Goal: Transaction & Acquisition: Subscribe to service/newsletter

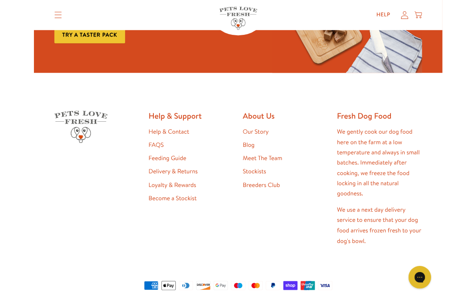
scroll to position [1290, 0]
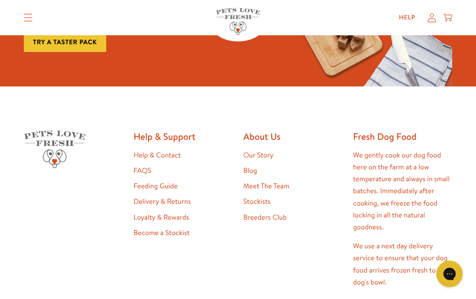
click at [176, 214] on link "Loyalty & Rewards" at bounding box center [162, 217] width 56 height 10
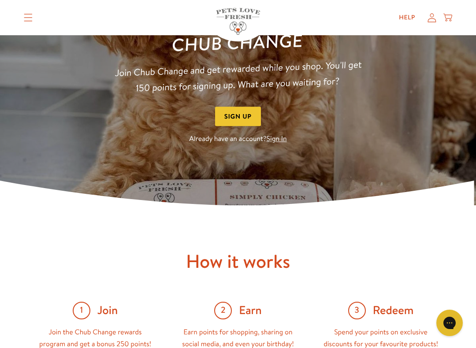
scroll to position [123, 0]
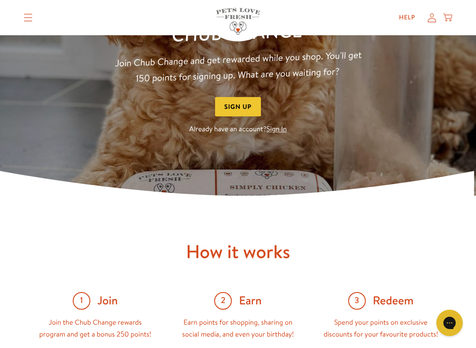
click at [253, 134] on p "Already have an account? Sign In" at bounding box center [238, 130] width 254 height 12
click at [242, 107] on button "Sign Up" at bounding box center [238, 107] width 46 height 20
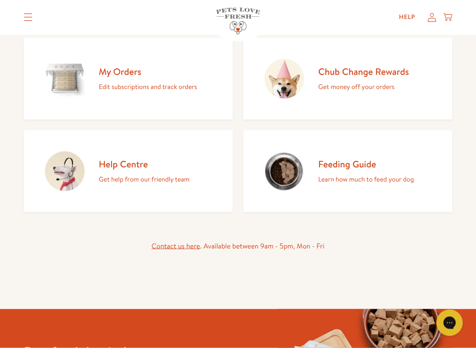
scroll to position [108, 0]
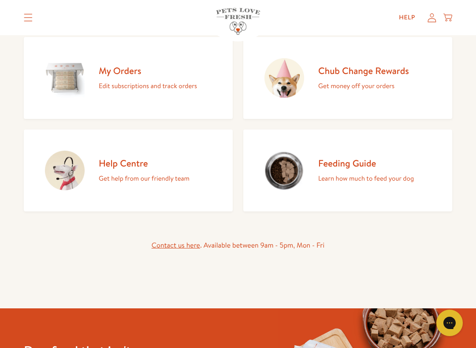
click at [351, 81] on p "Get money off your orders" at bounding box center [363, 85] width 91 height 11
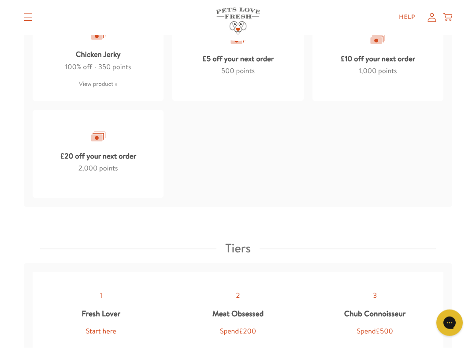
scroll to position [930, 0]
click at [100, 146] on div at bounding box center [98, 136] width 19 height 19
click at [97, 173] on span "2,000" at bounding box center [87, 169] width 19 height 10
click at [98, 163] on div "£20 off your next order" at bounding box center [98, 154] width 76 height 17
click at [100, 146] on div at bounding box center [98, 136] width 19 height 19
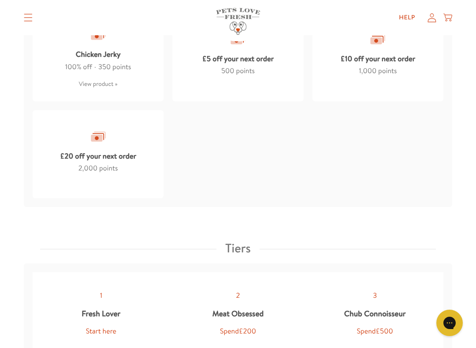
click at [97, 186] on div "£20 off your next order 2,000 points" at bounding box center [98, 154] width 131 height 88
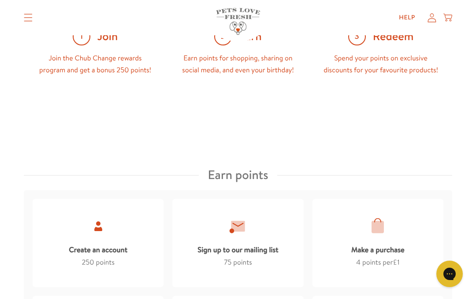
scroll to position [387, 0]
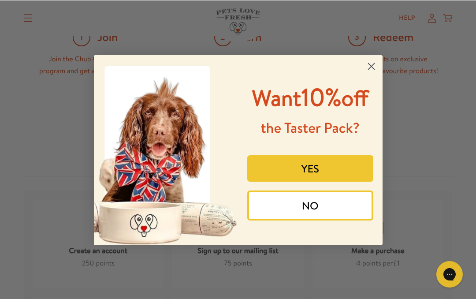
click at [315, 220] on button "NO" at bounding box center [310, 205] width 126 height 30
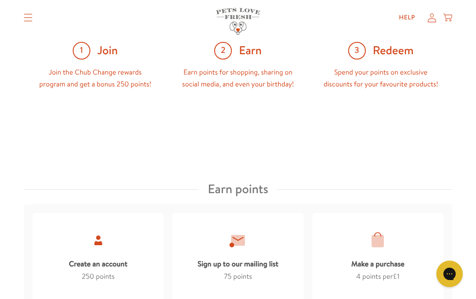
scroll to position [373, 0]
